Goal: Information Seeking & Learning: Learn about a topic

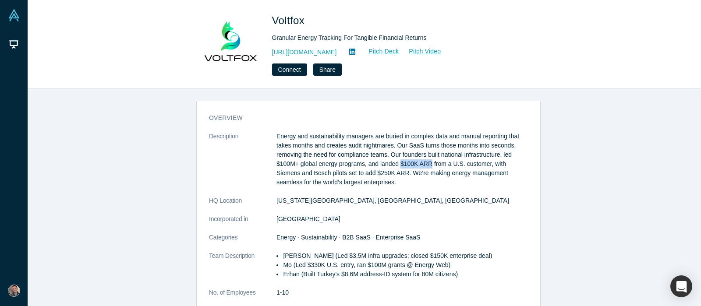
drag, startPoint x: 397, startPoint y: 162, endPoint x: 425, endPoint y: 165, distance: 28.1
click at [425, 165] on p "Energy and sustainability managers are buried in complex data and manual report…" at bounding box center [401, 159] width 251 height 55
copy p "$100K ARR"
